Goal: Book appointment/travel/reservation

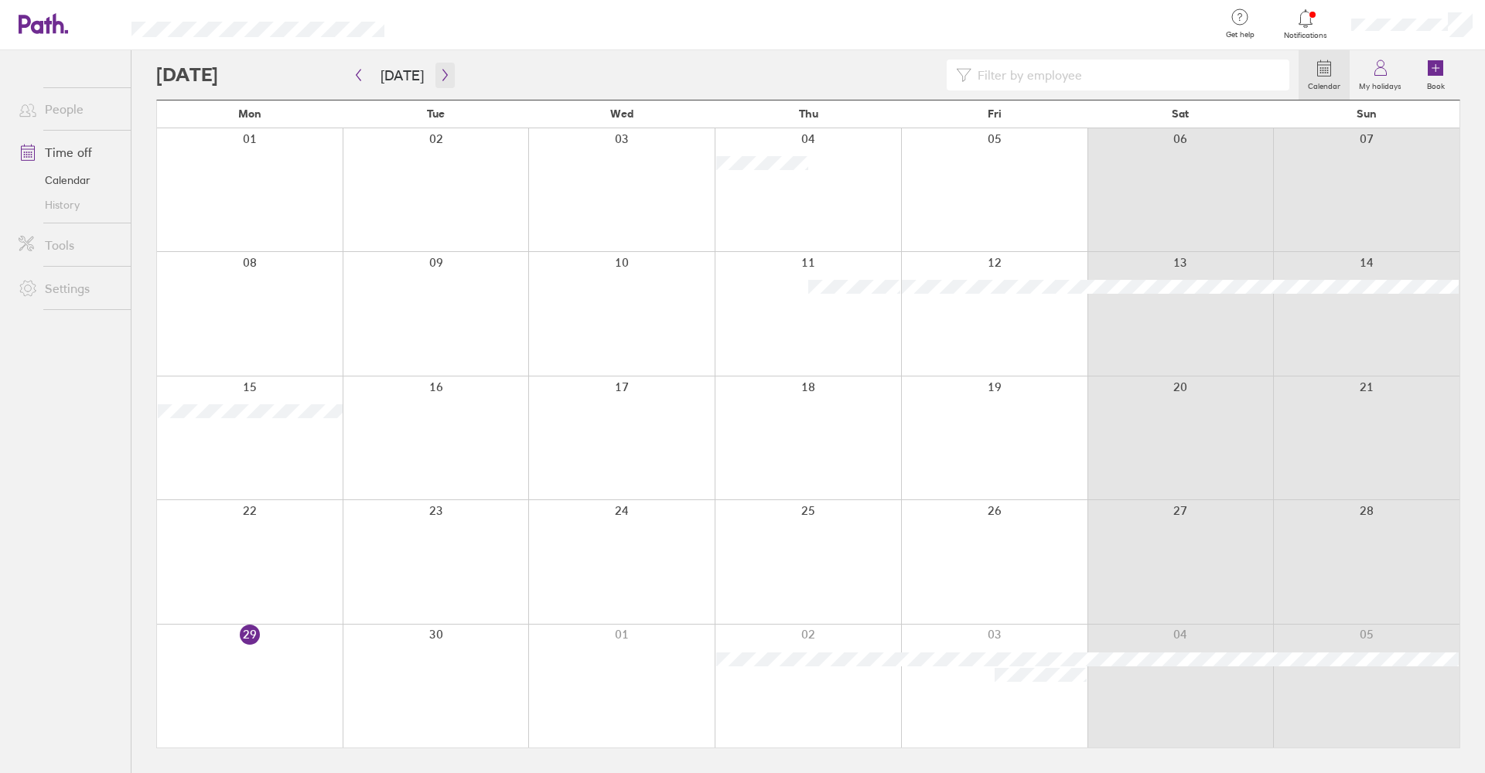
click at [444, 73] on icon "button" at bounding box center [445, 75] width 12 height 12
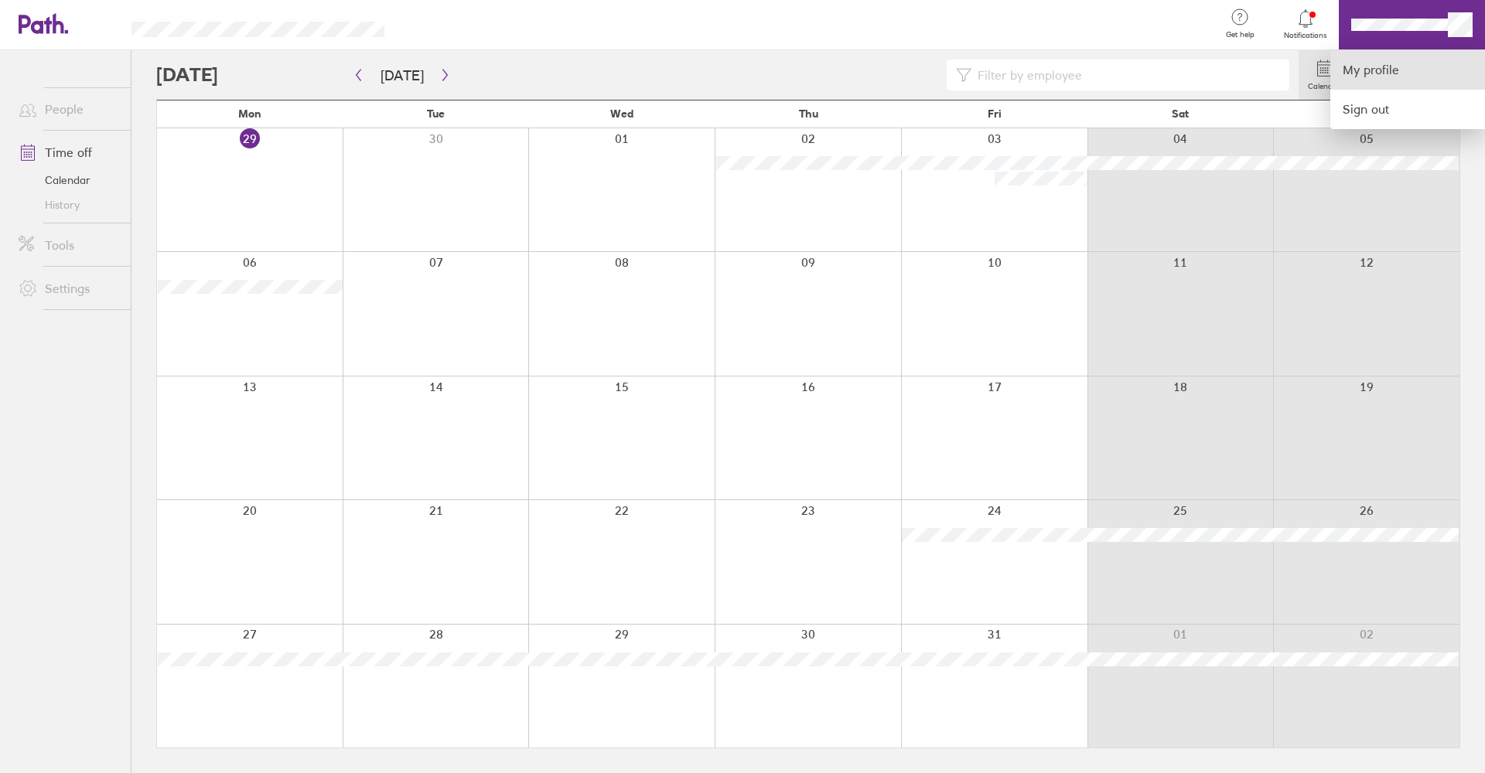
click at [1381, 80] on link "My profile" at bounding box center [1407, 69] width 155 height 39
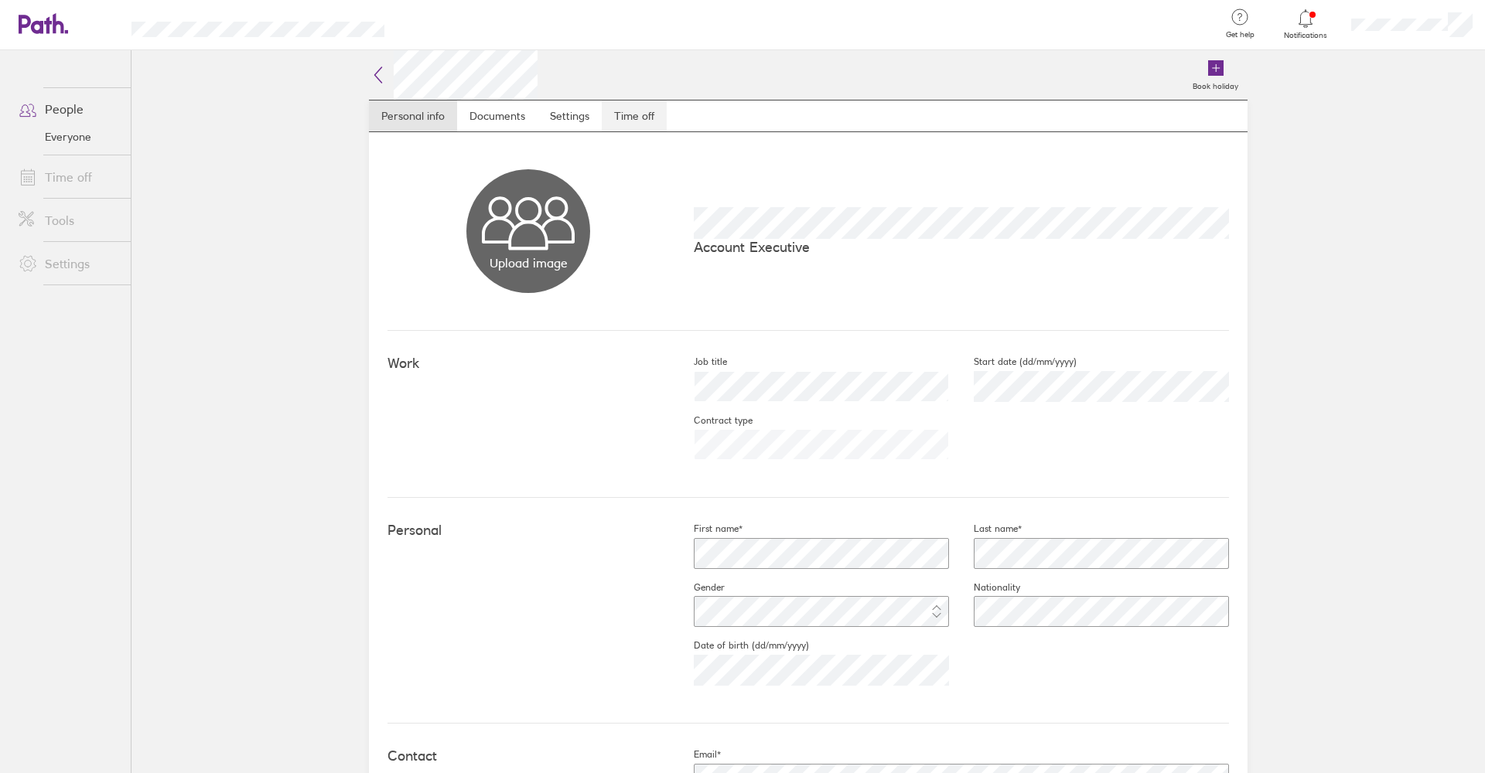
click at [645, 118] on link "Time off" at bounding box center [634, 116] width 65 height 31
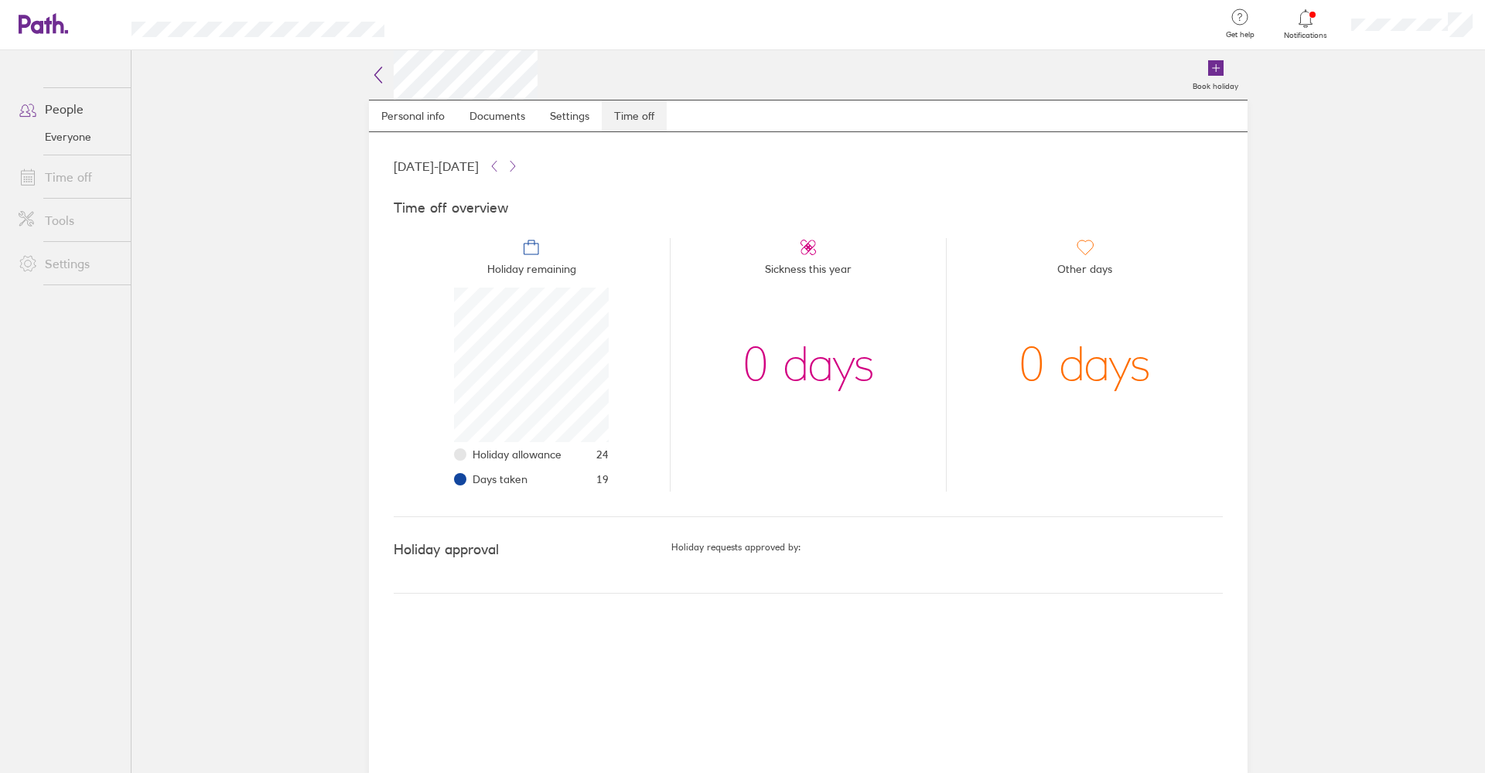
scroll to position [155, 155]
click at [377, 73] on icon at bounding box center [378, 75] width 19 height 19
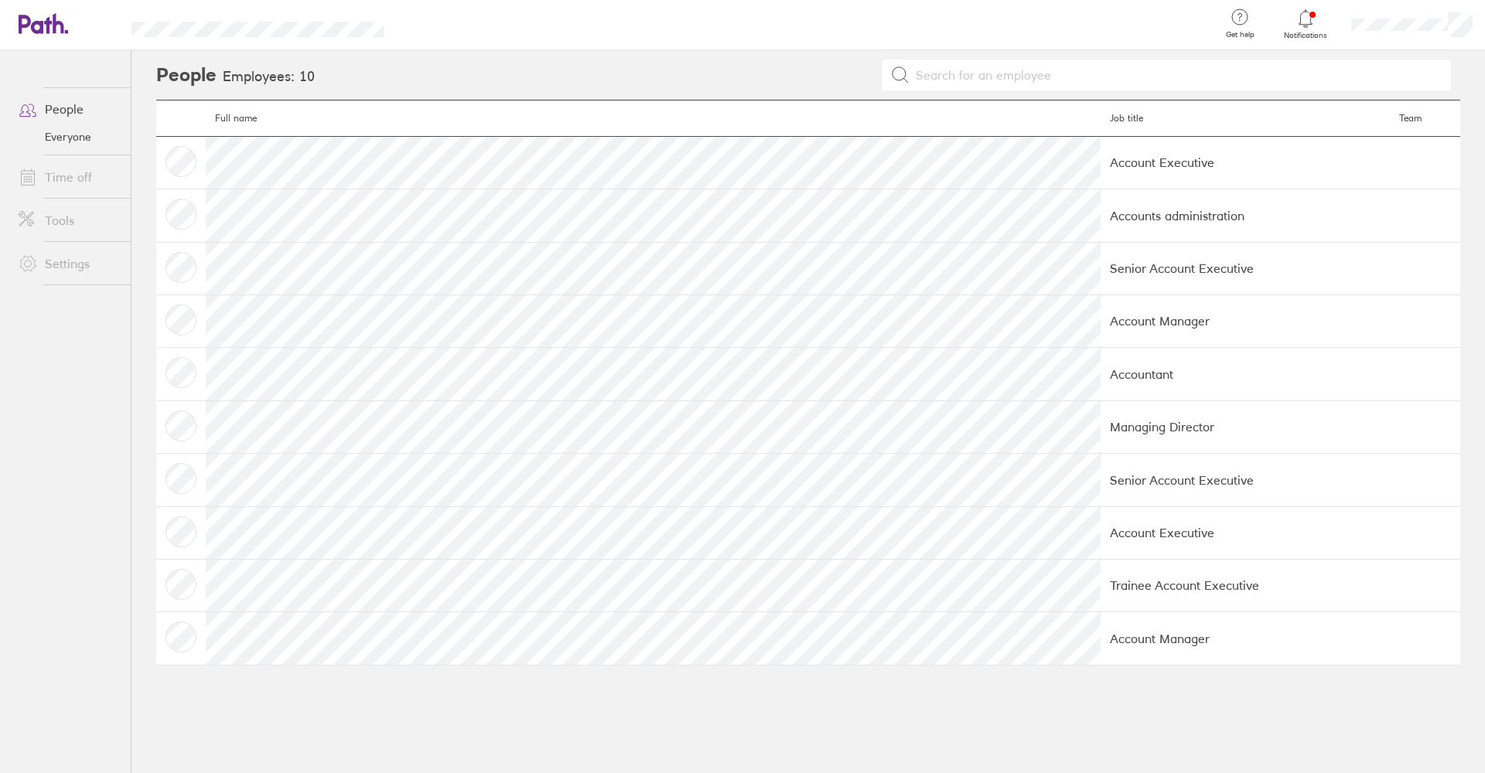
click at [39, 179] on span at bounding box center [25, 177] width 39 height 19
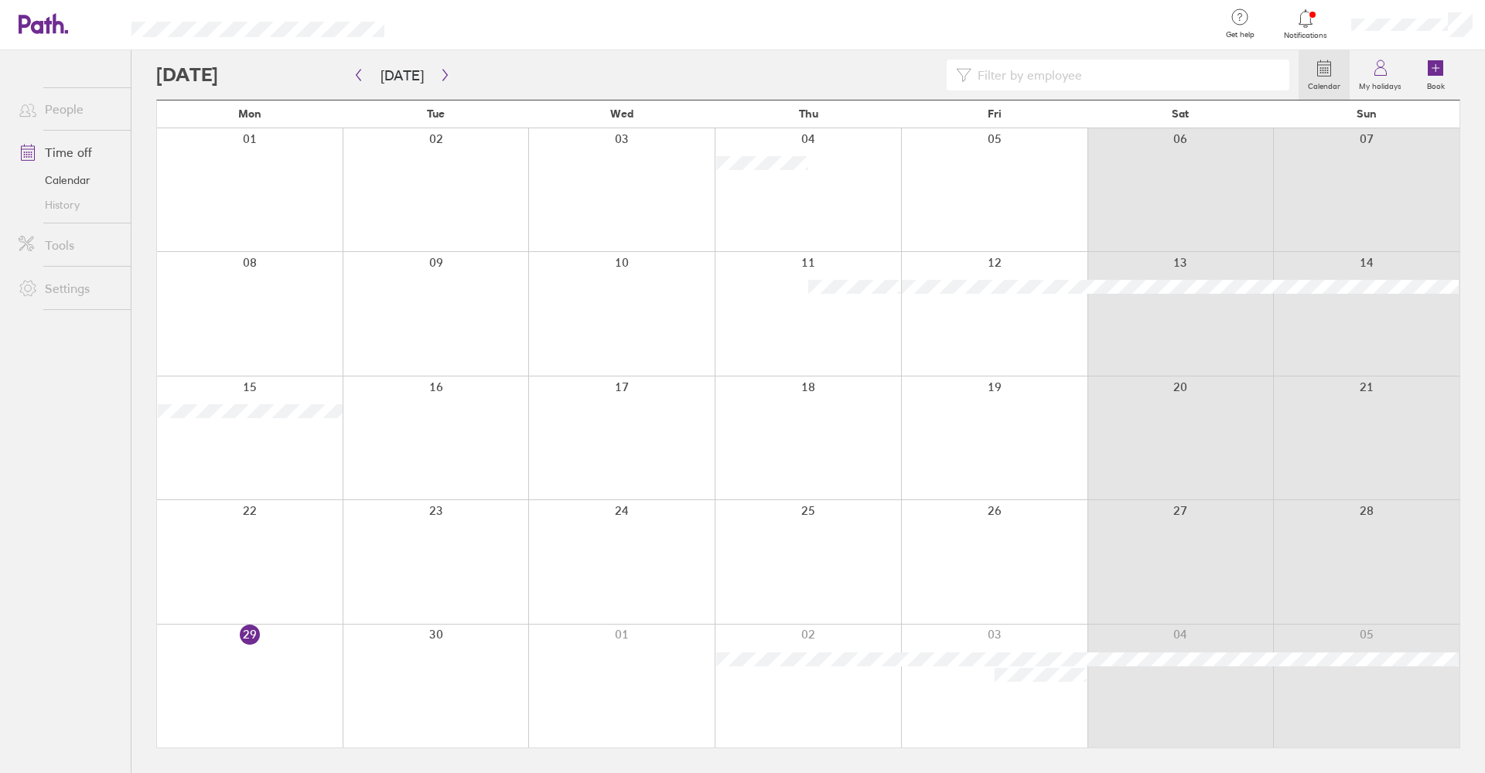
click at [439, 77] on icon "button" at bounding box center [445, 75] width 12 height 12
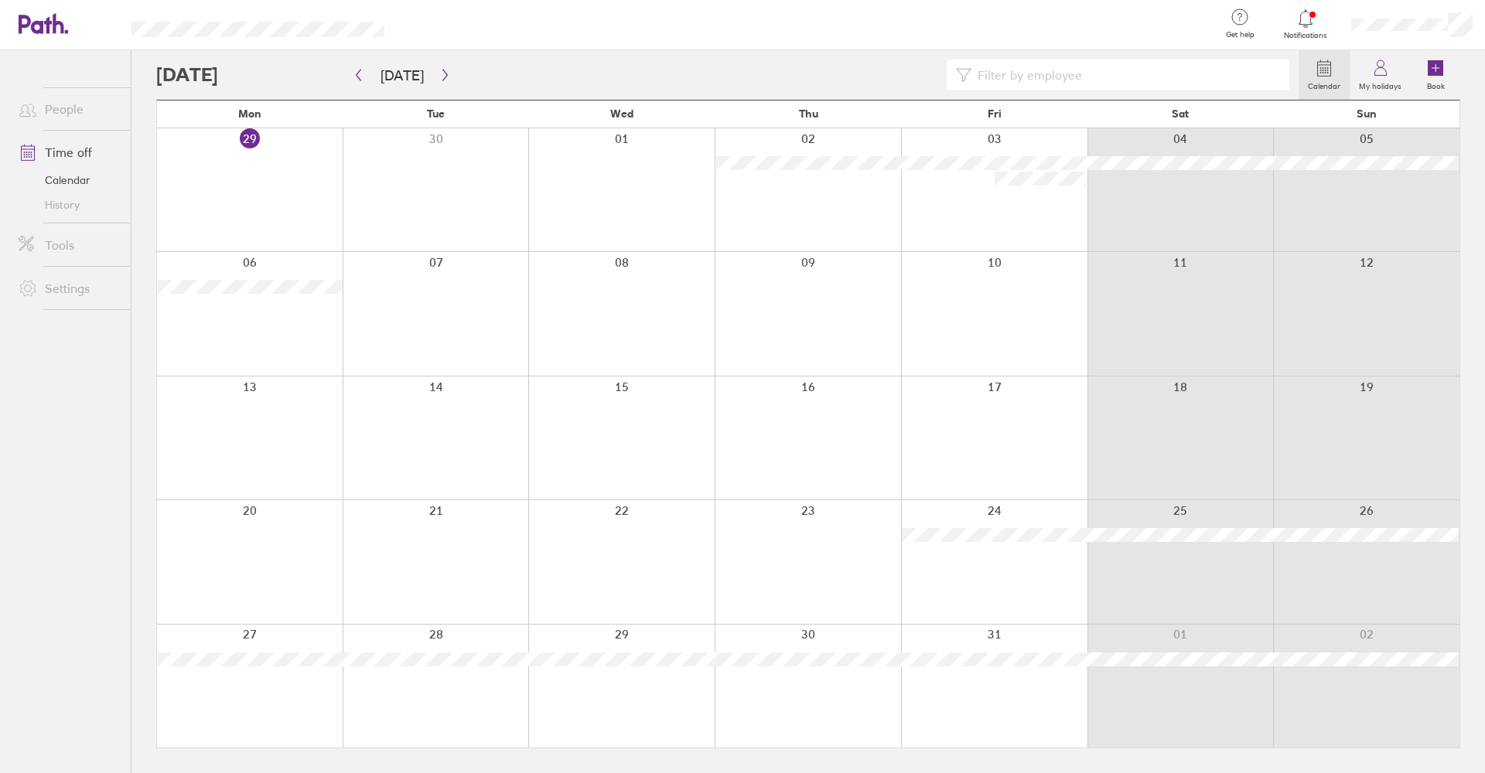
click at [439, 77] on icon "button" at bounding box center [445, 75] width 12 height 12
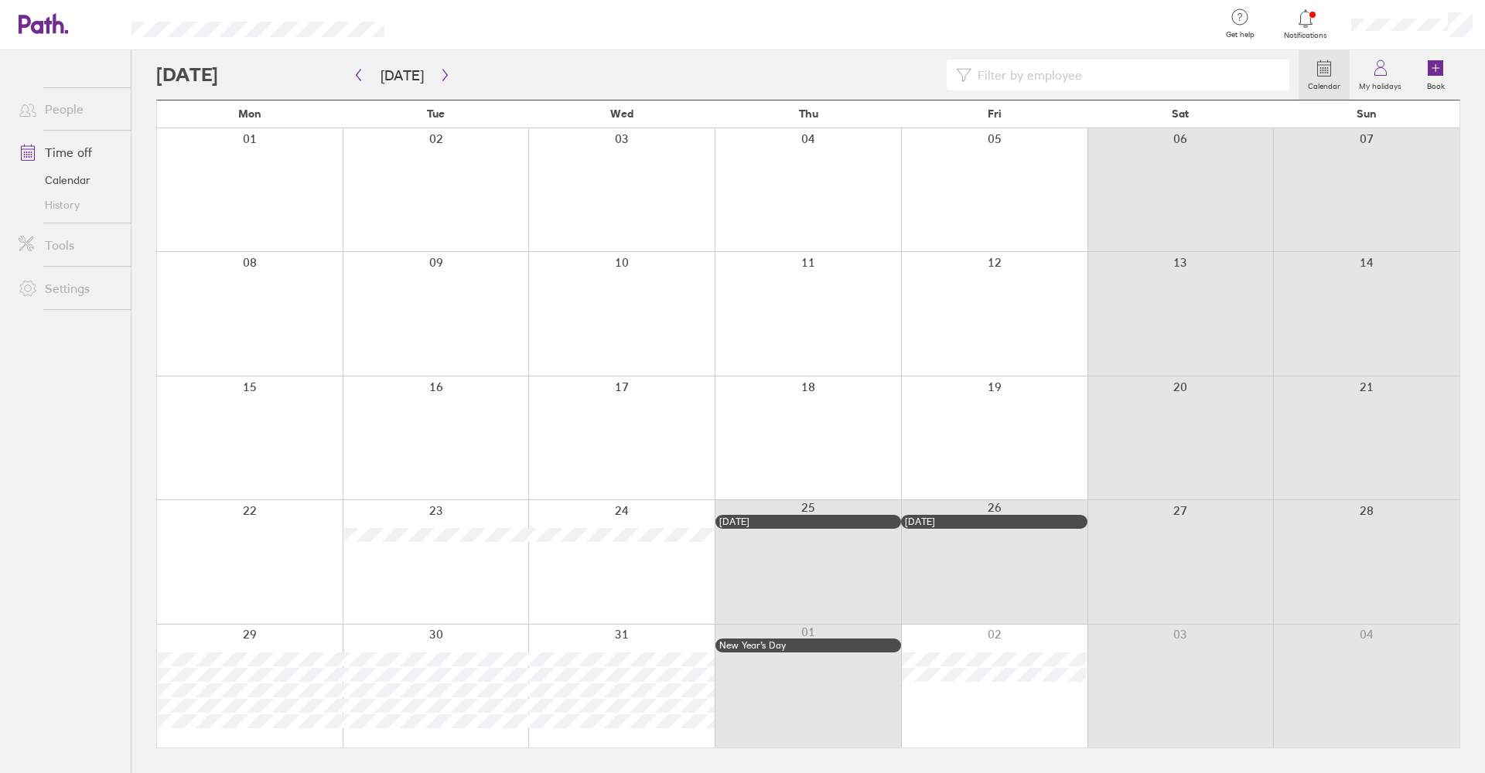
click at [936, 701] on div at bounding box center [994, 686] width 186 height 123
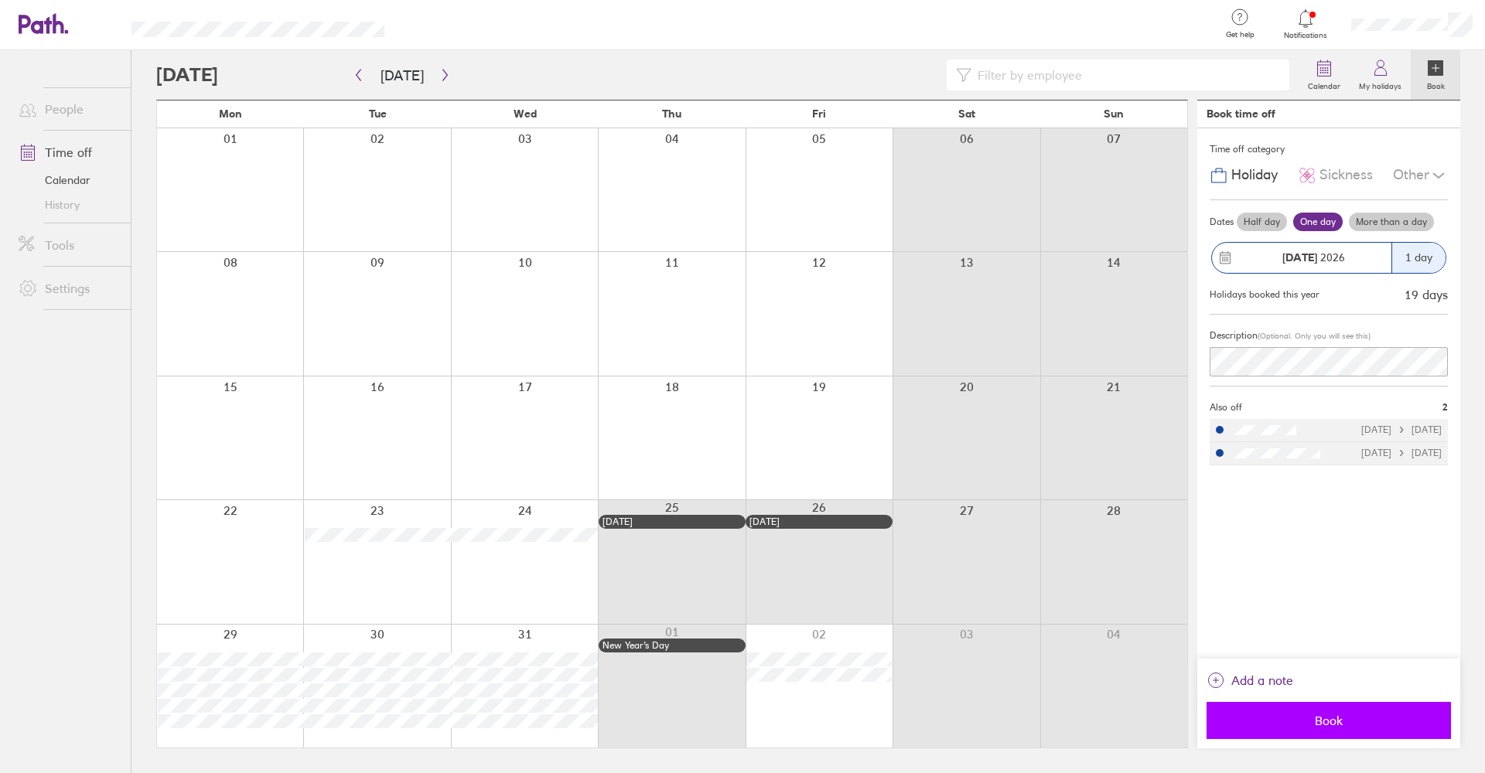
click at [1246, 718] on span "Book" at bounding box center [1328, 721] width 223 height 14
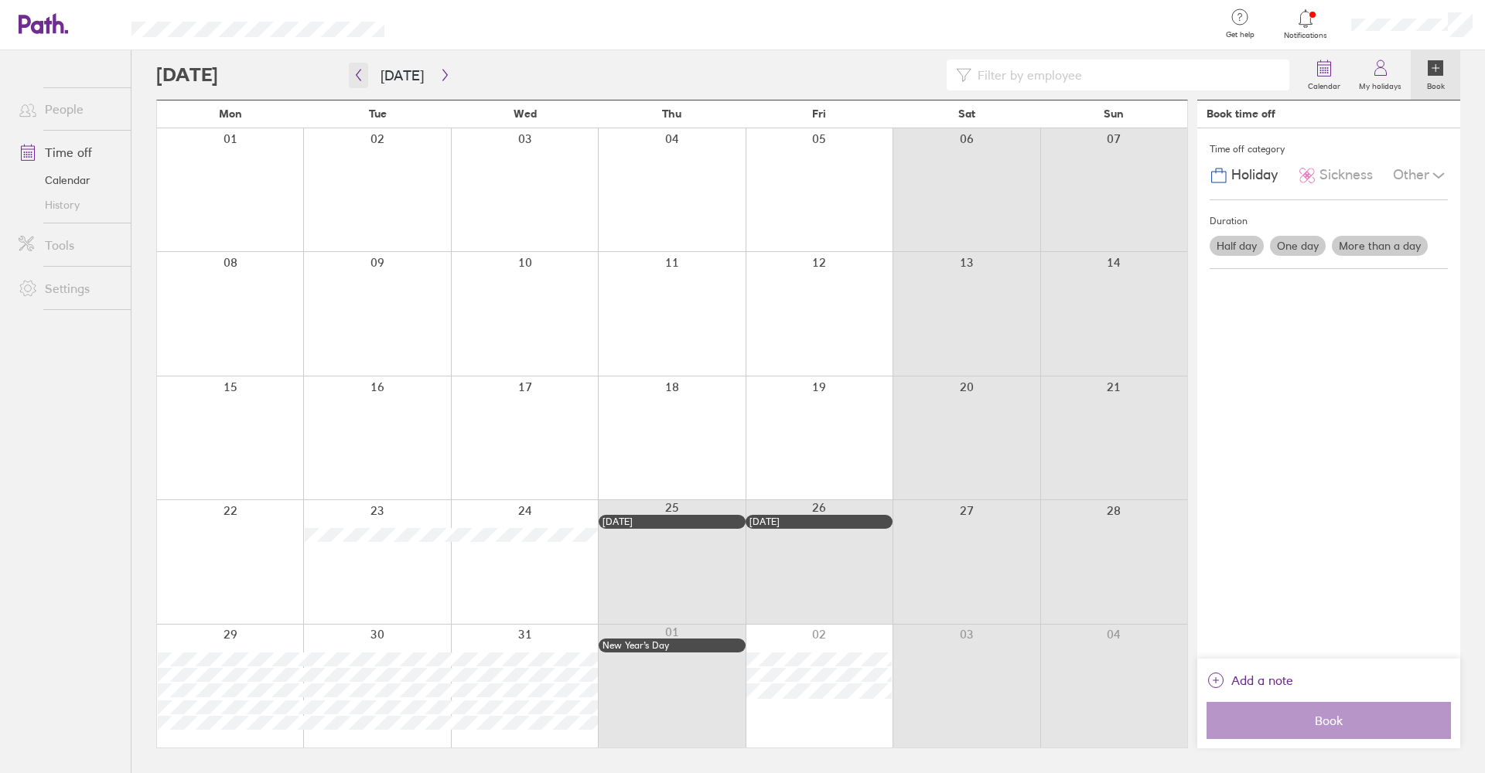
click at [363, 84] on button "button" at bounding box center [358, 76] width 19 height 26
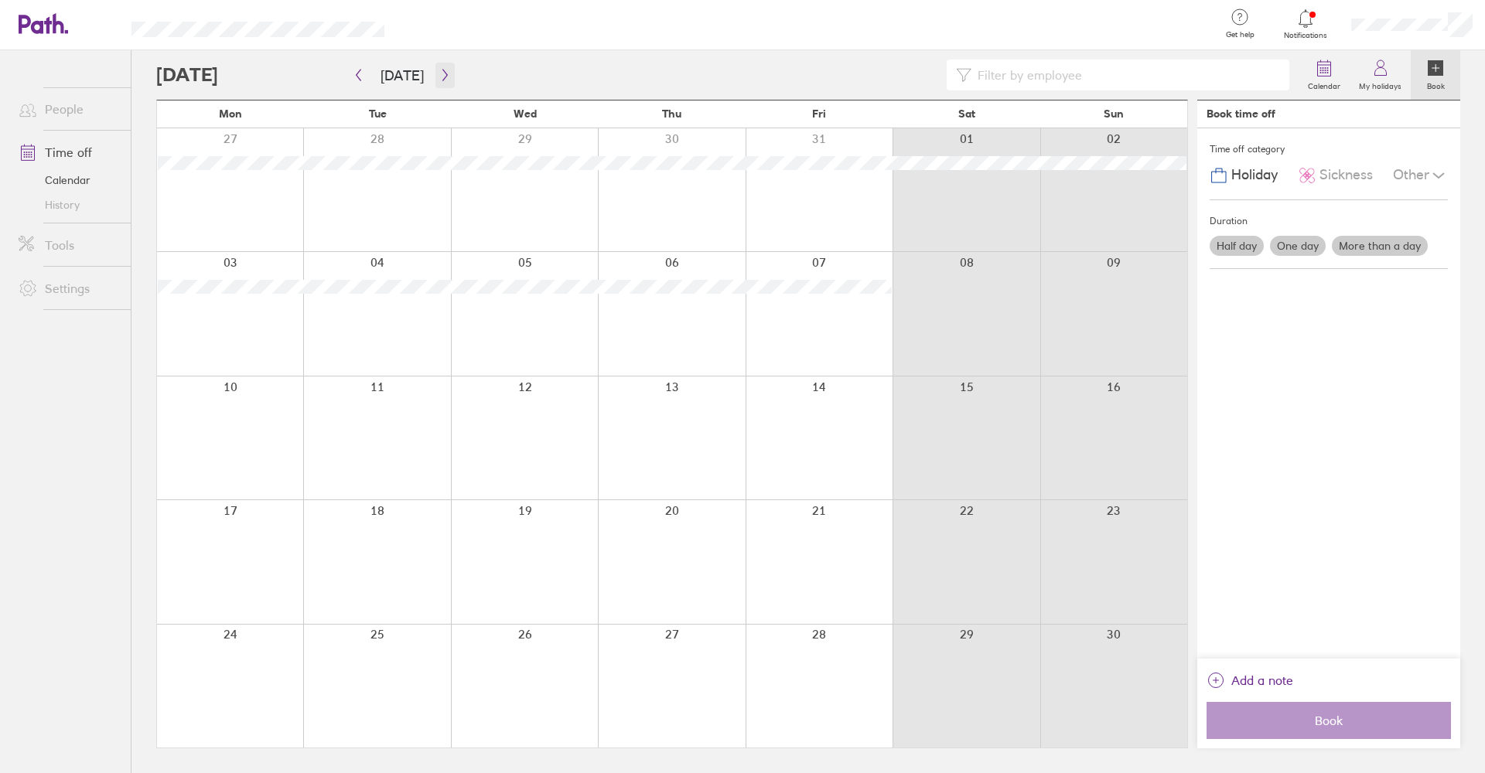
click at [439, 81] on button "button" at bounding box center [444, 76] width 19 height 26
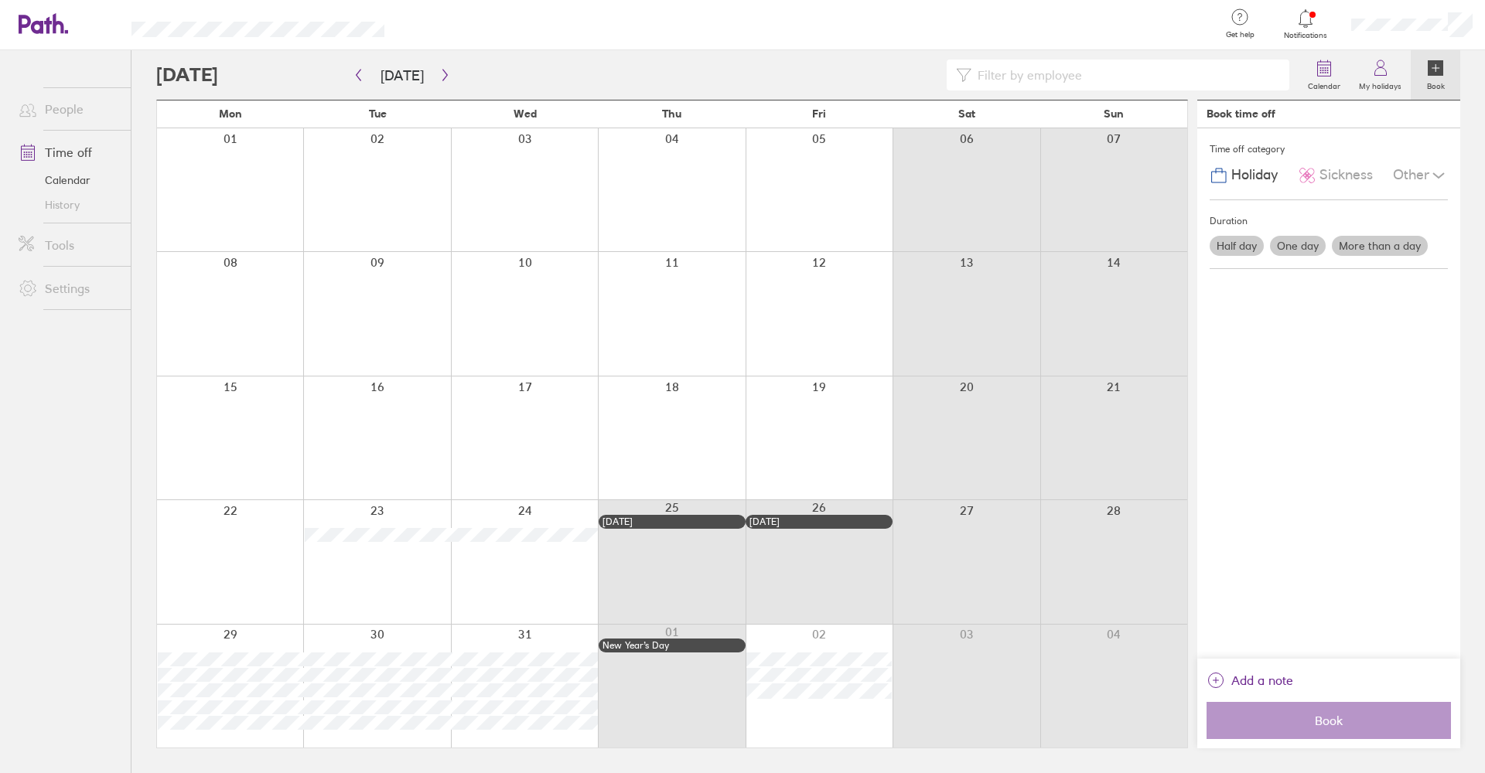
click at [232, 523] on div at bounding box center [230, 561] width 146 height 123
click at [223, 527] on div at bounding box center [230, 561] width 146 height 123
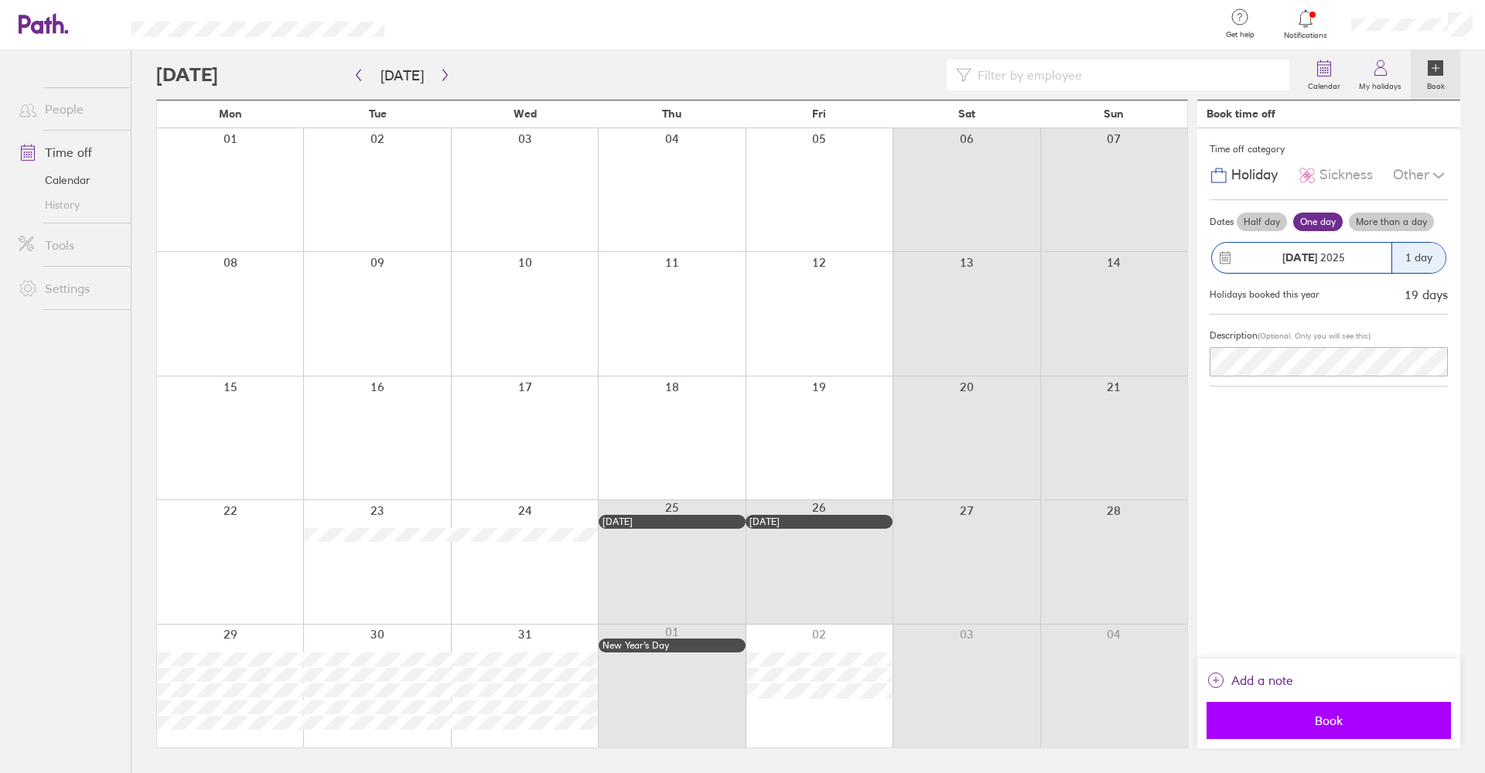
click at [1280, 722] on span "Book" at bounding box center [1328, 721] width 223 height 14
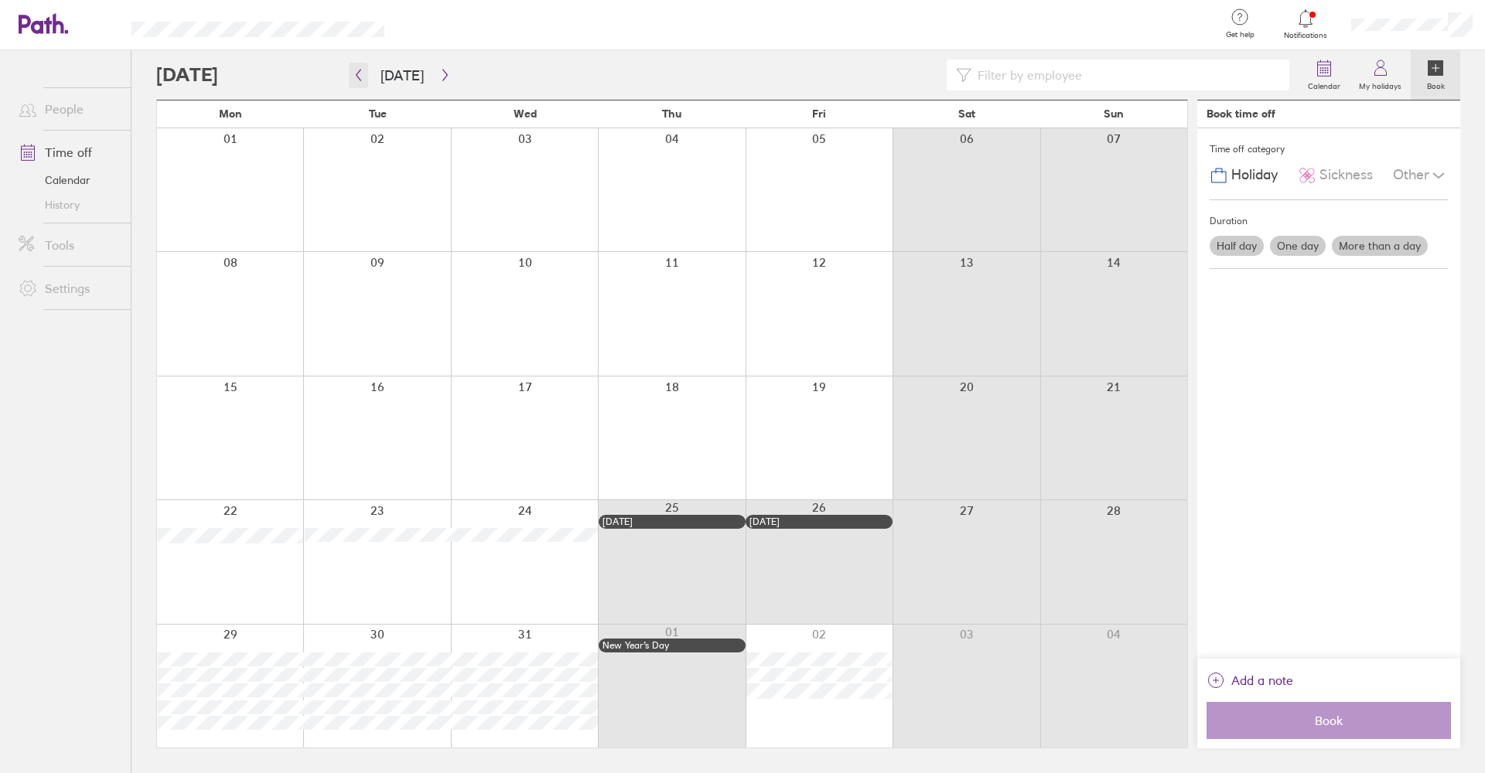
click at [363, 81] on button "button" at bounding box center [358, 76] width 19 height 26
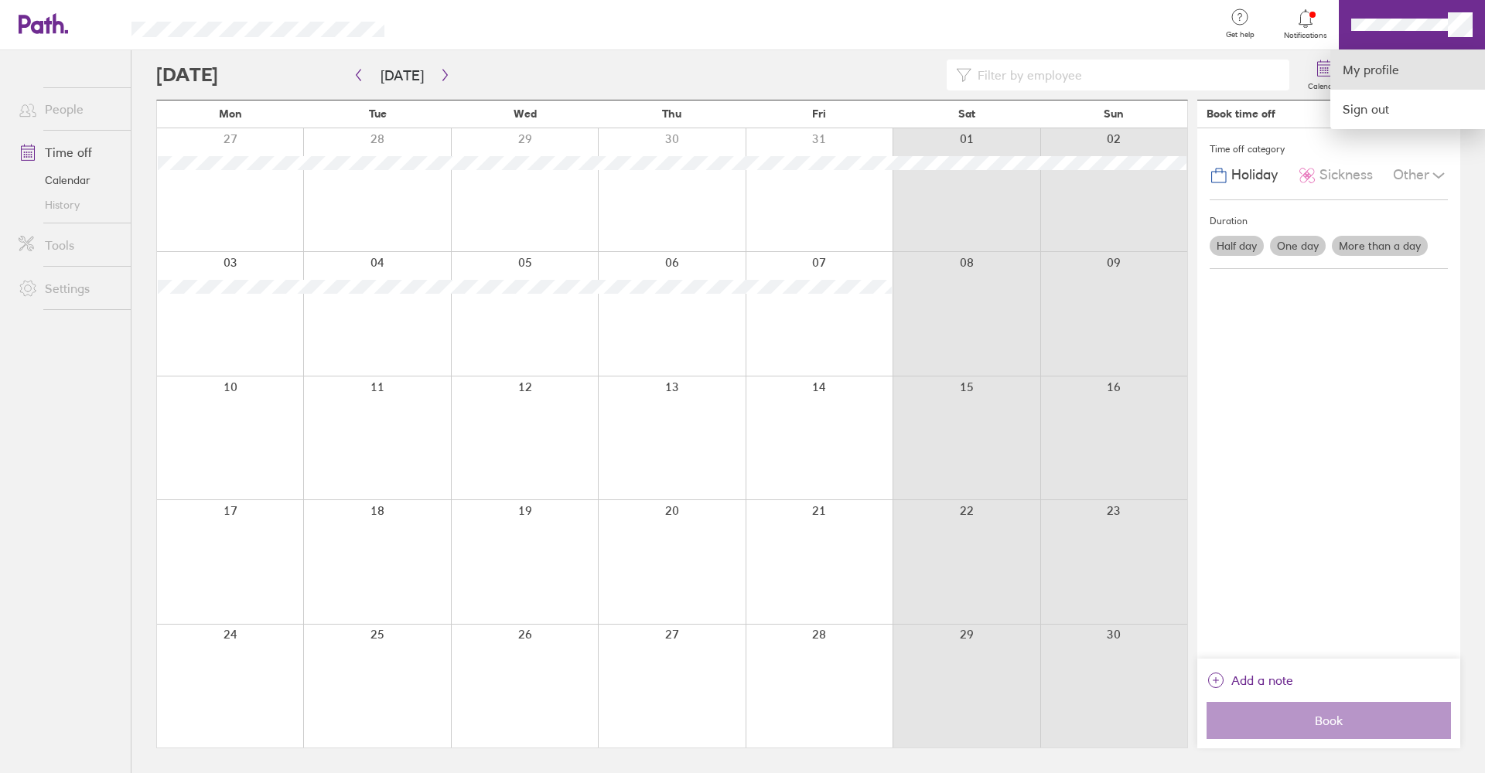
click at [1415, 64] on link "My profile" at bounding box center [1407, 69] width 155 height 39
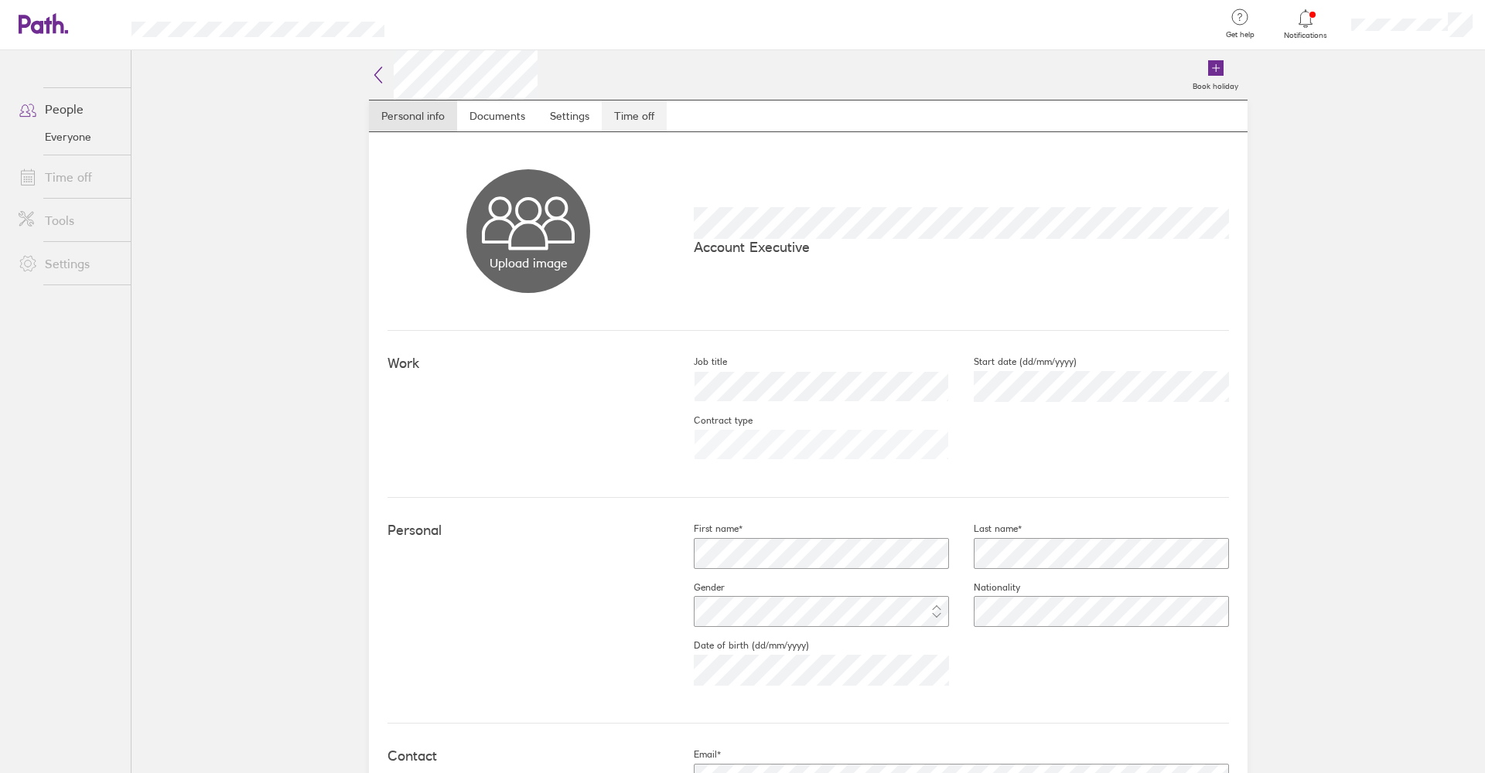
click at [638, 111] on link "Time off" at bounding box center [634, 116] width 65 height 31
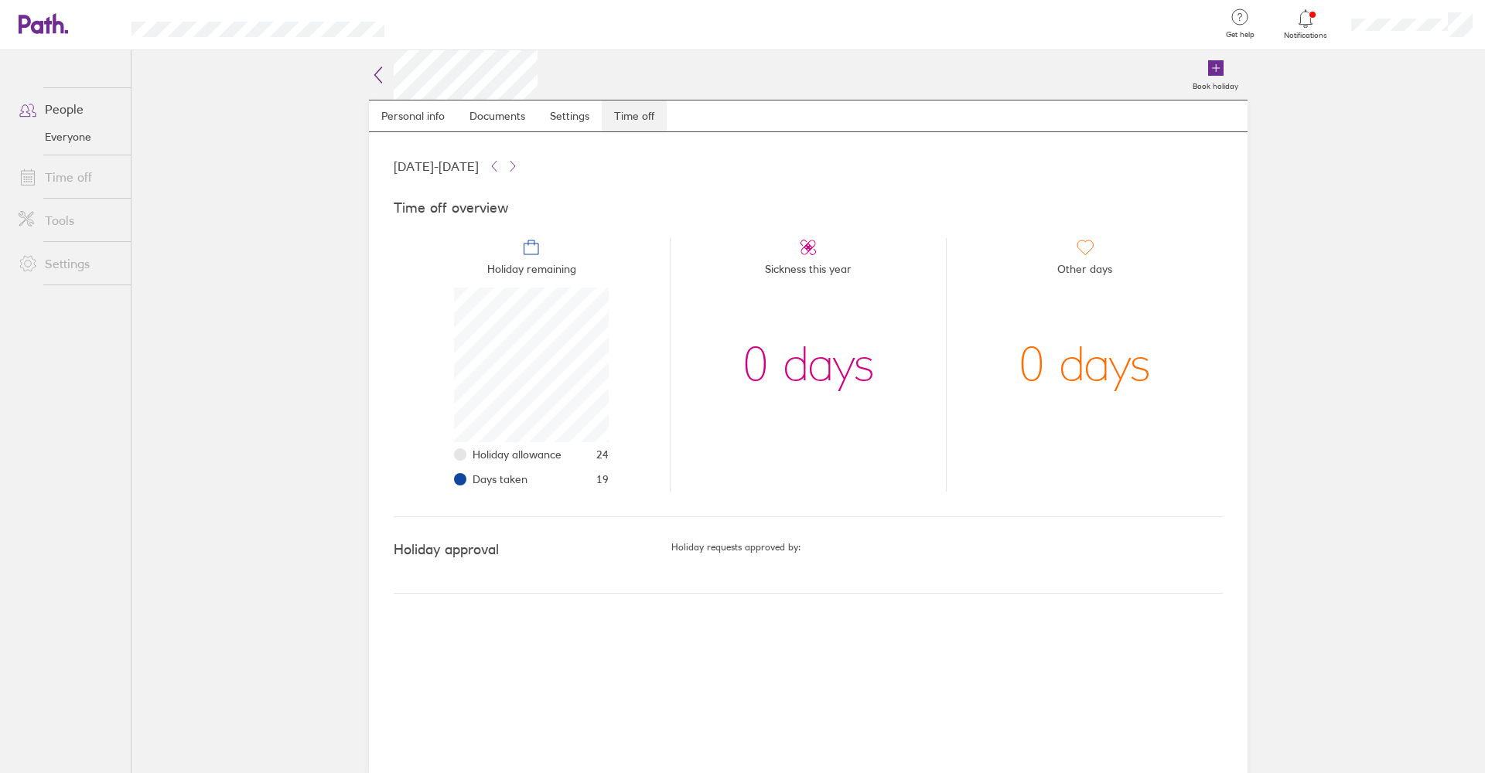
scroll to position [155, 155]
click at [572, 117] on link "Settings" at bounding box center [569, 116] width 64 height 31
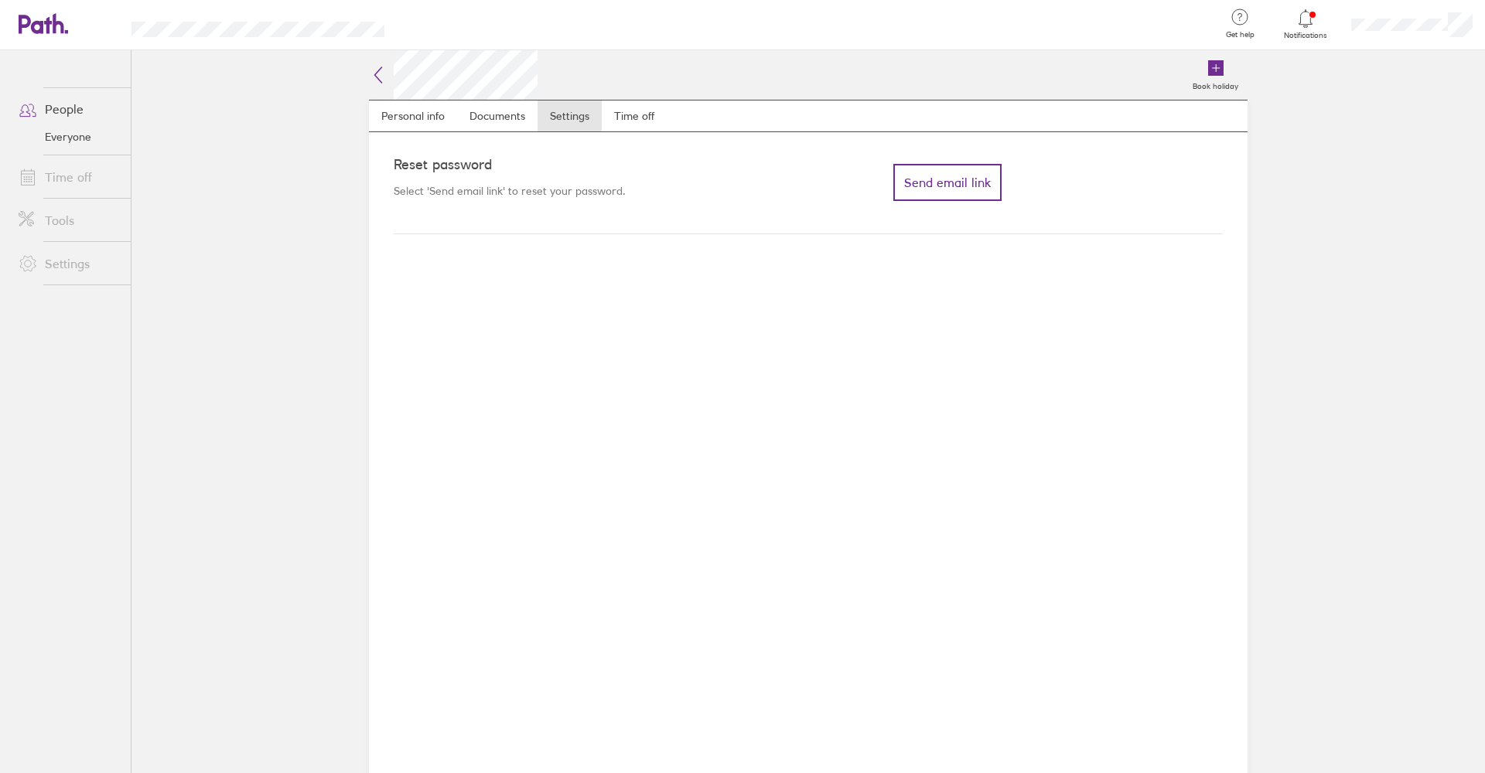
click at [375, 70] on icon at bounding box center [378, 75] width 19 height 19
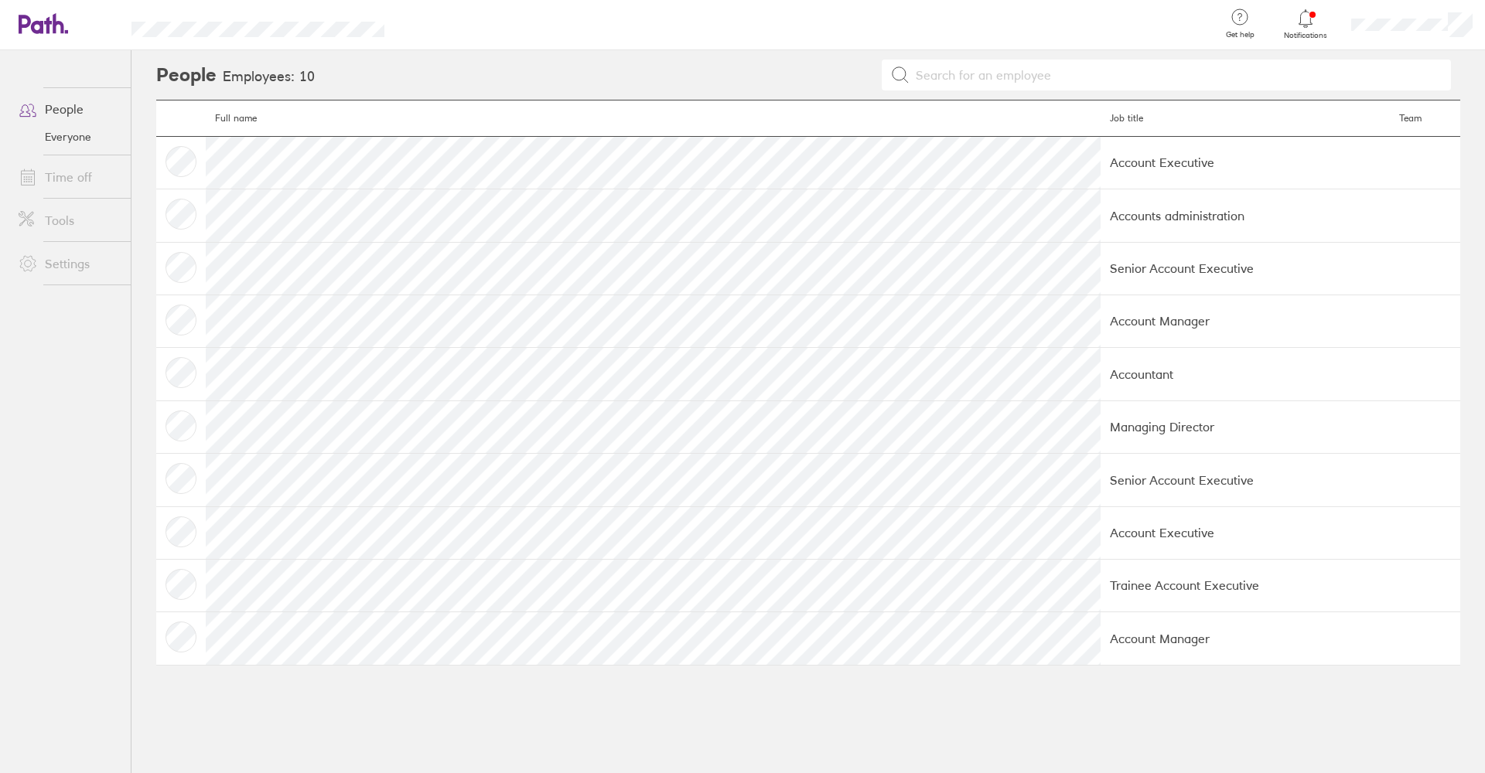
click at [36, 167] on link "Time off" at bounding box center [68, 177] width 124 height 31
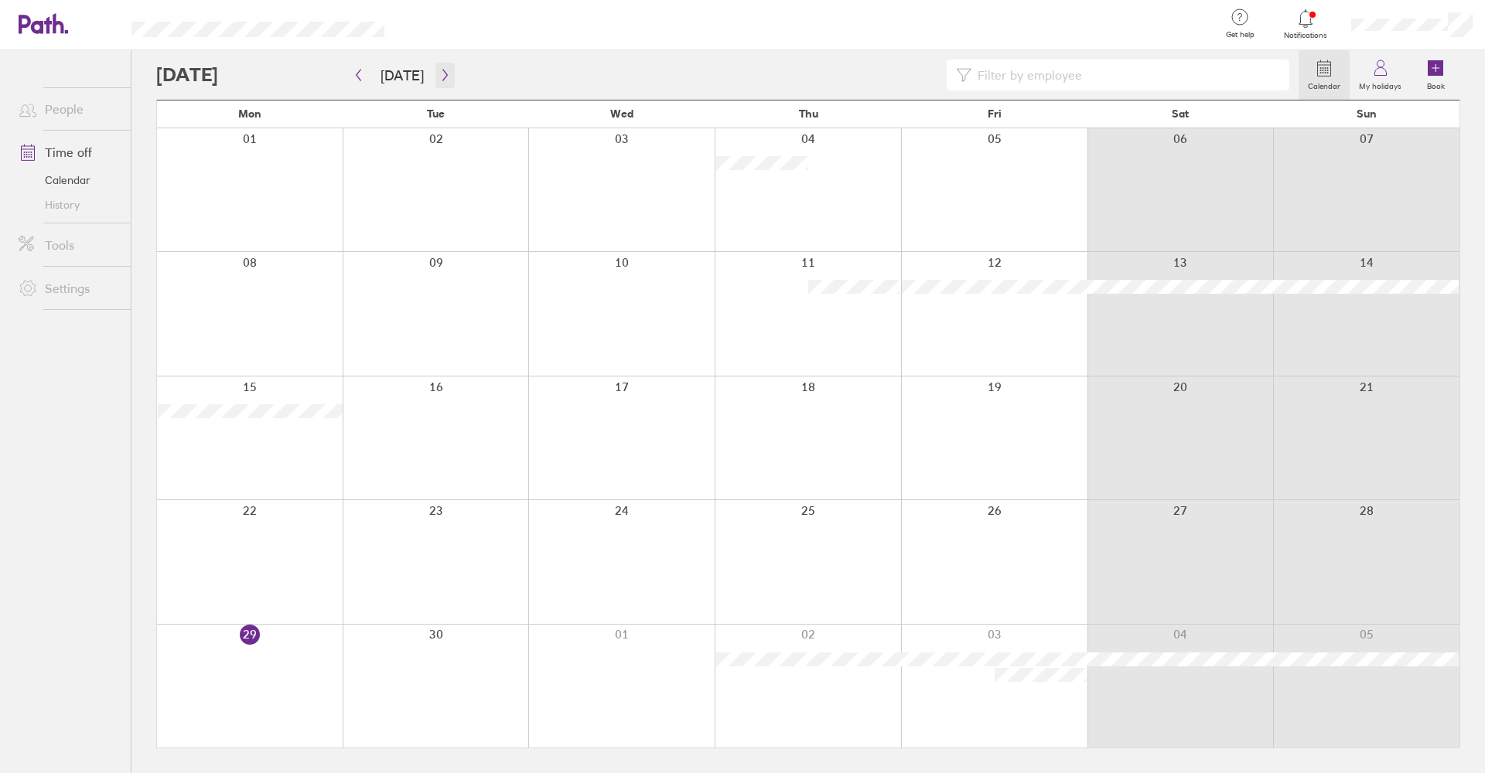
click at [439, 78] on icon "button" at bounding box center [445, 75] width 12 height 12
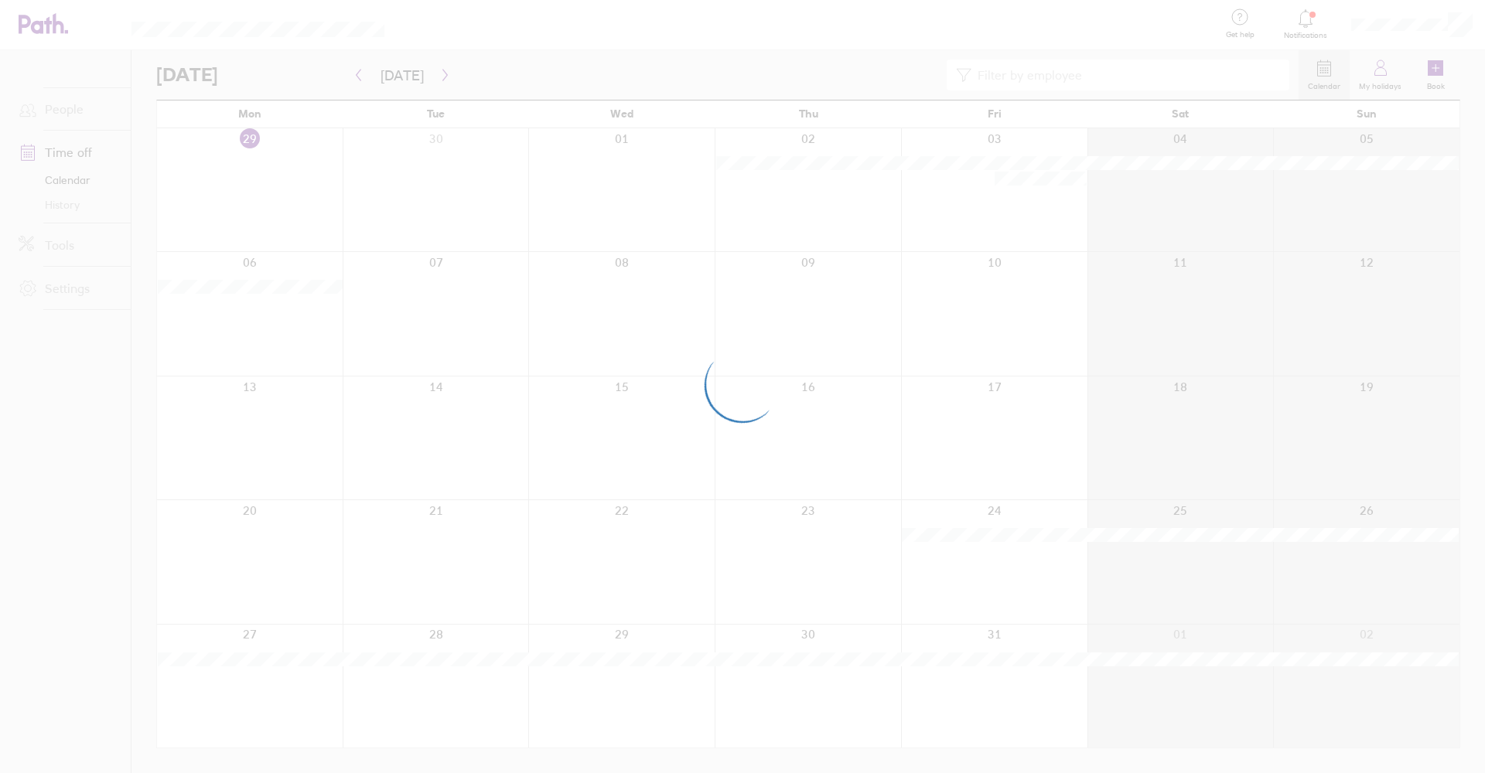
scroll to position [0, 1]
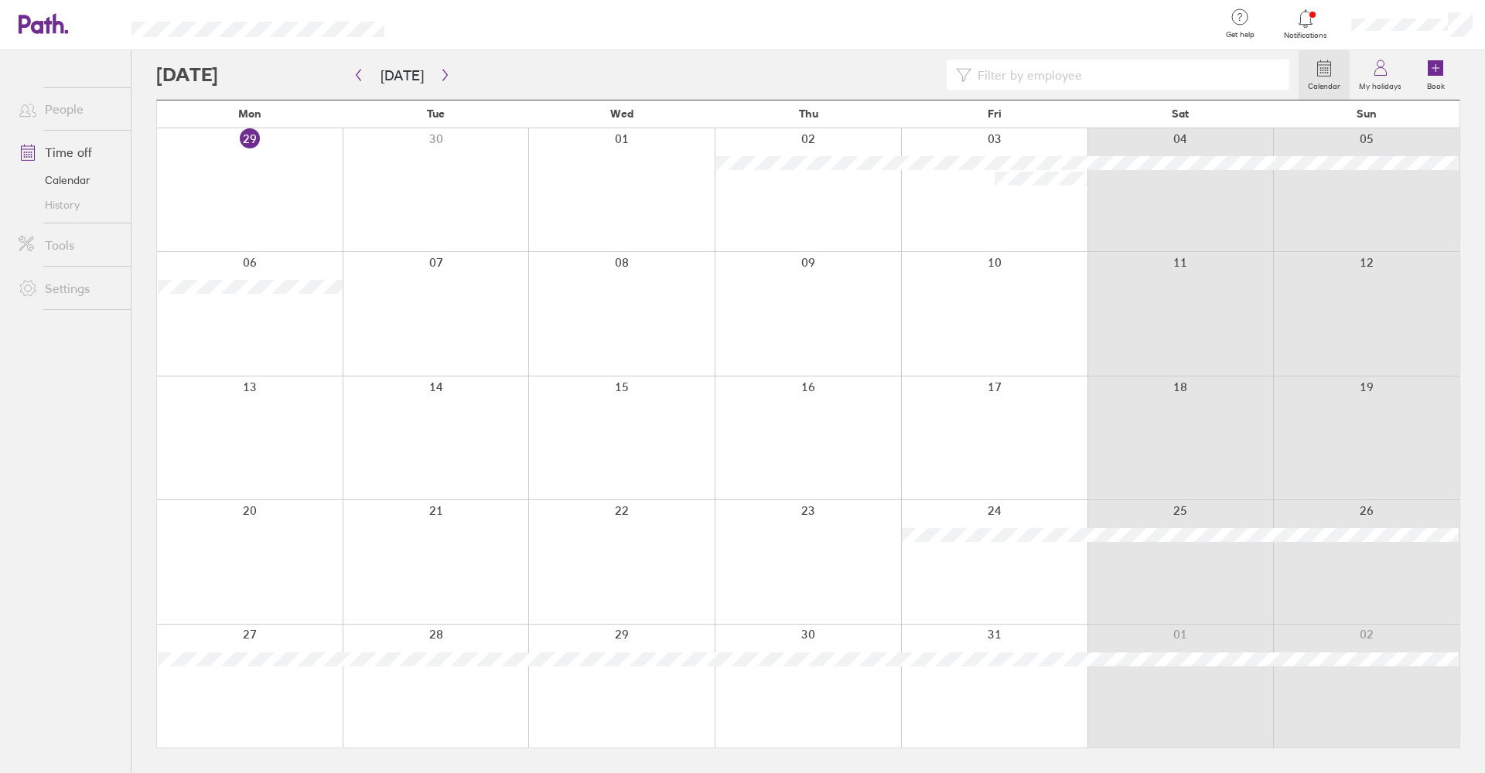
click at [439, 78] on icon "button" at bounding box center [445, 75] width 12 height 12
click at [351, 74] on button "button" at bounding box center [358, 76] width 19 height 26
click at [439, 73] on icon "button" at bounding box center [445, 75] width 12 height 12
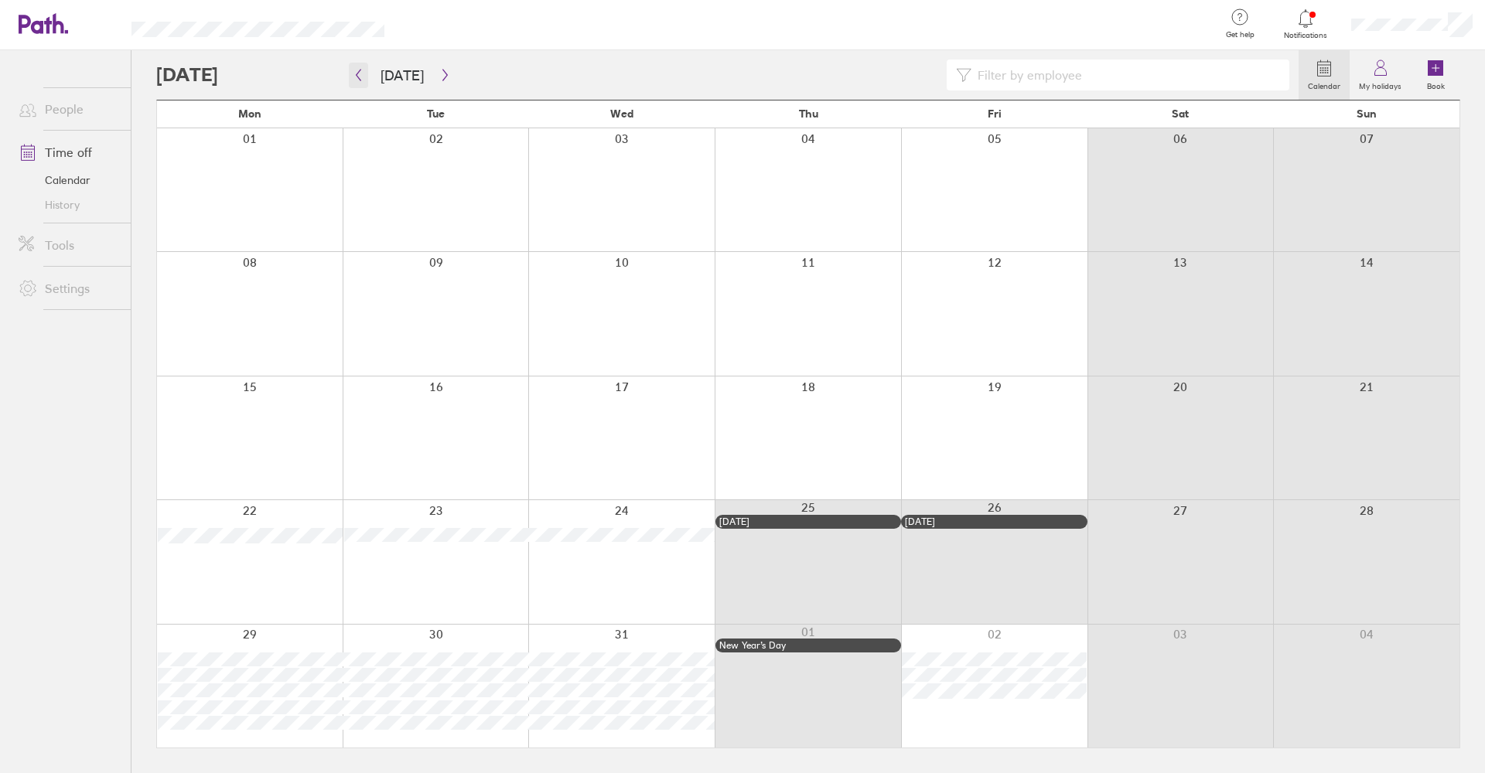
click at [360, 72] on icon "button" at bounding box center [359, 75] width 12 height 12
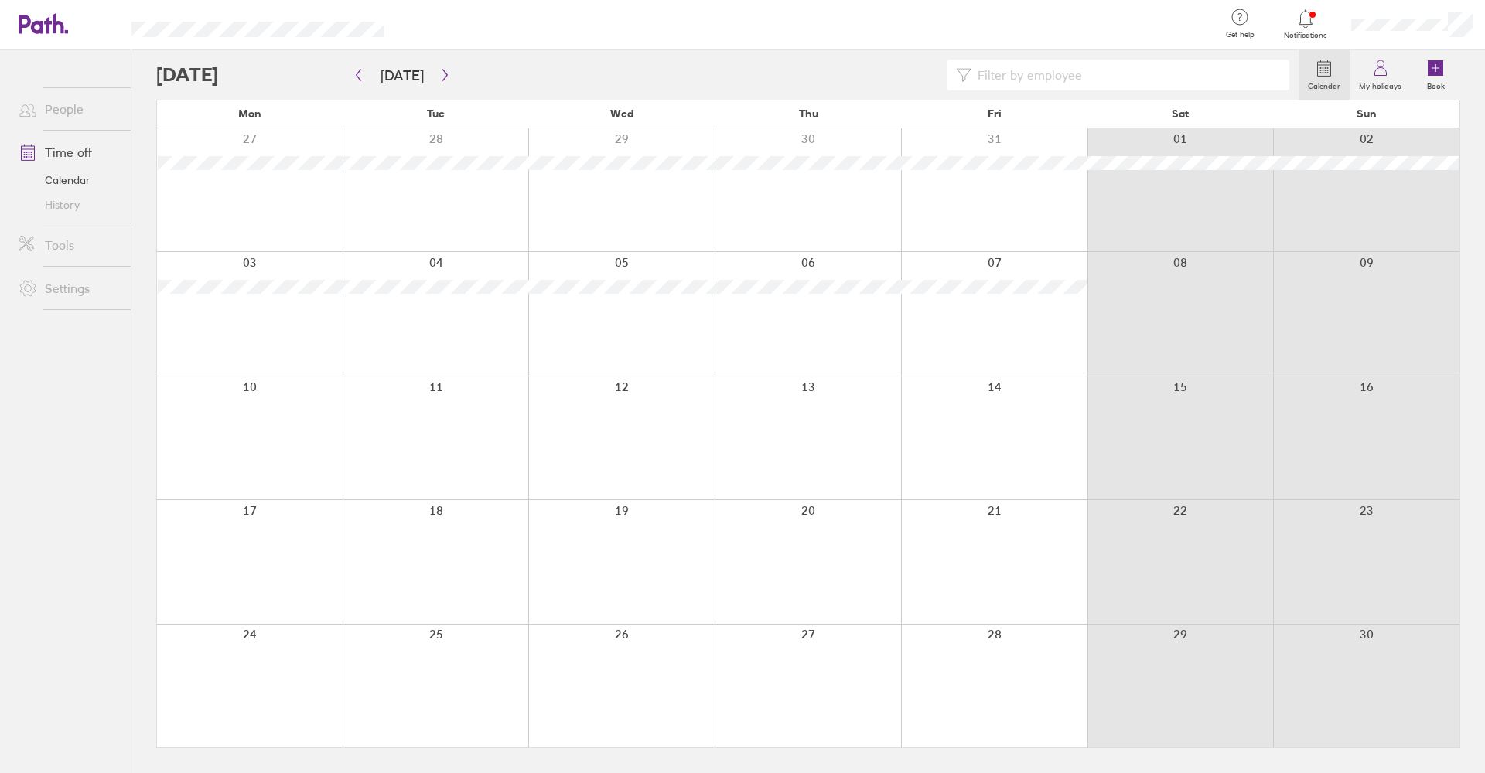
click at [367, 77] on button "button" at bounding box center [358, 76] width 19 height 26
